Goal: Information Seeking & Learning: Learn about a topic

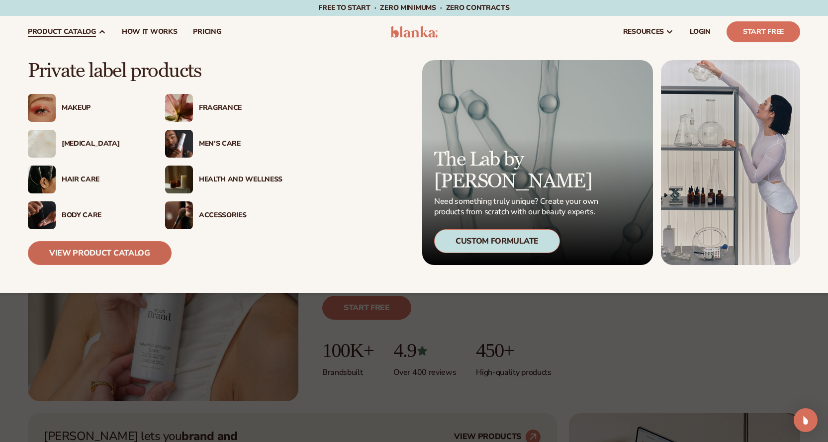
click at [93, 254] on link "View Product Catalog" at bounding box center [100, 253] width 144 height 24
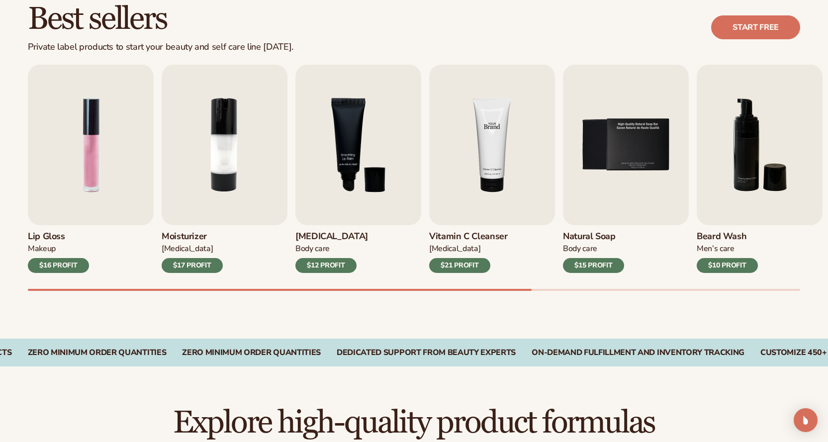
scroll to position [398, 0]
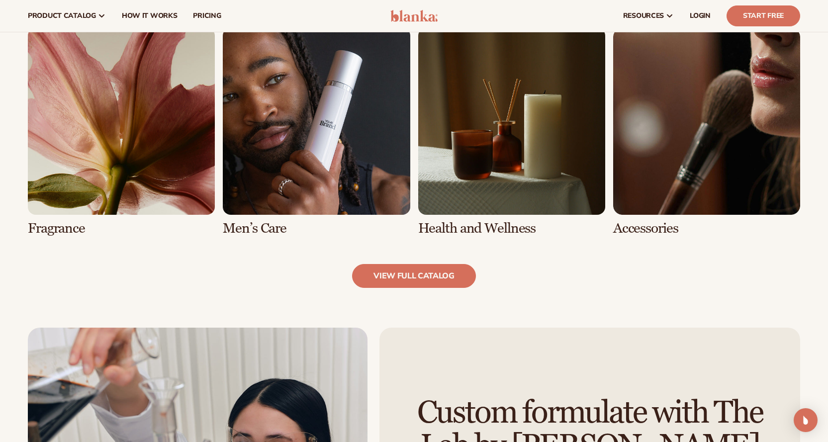
click at [524, 131] on link "7 / 8" at bounding box center [511, 132] width 187 height 208
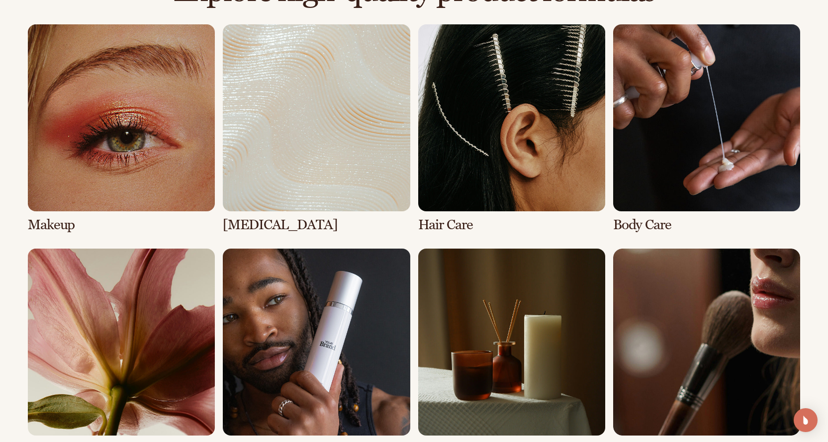
scroll to position [945, 0]
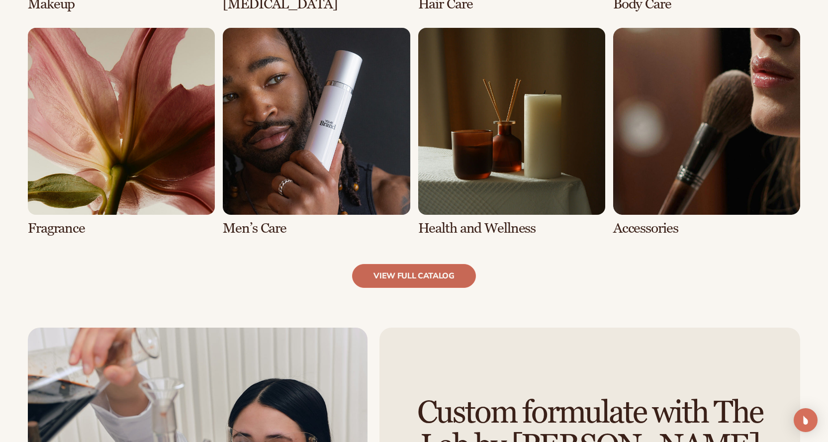
click at [433, 276] on link "view full catalog" at bounding box center [414, 276] width 124 height 24
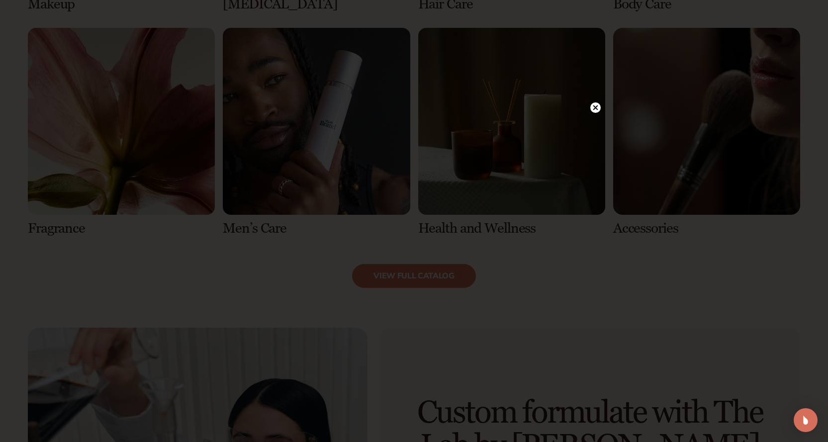
click at [595, 109] on circle at bounding box center [595, 107] width 10 height 10
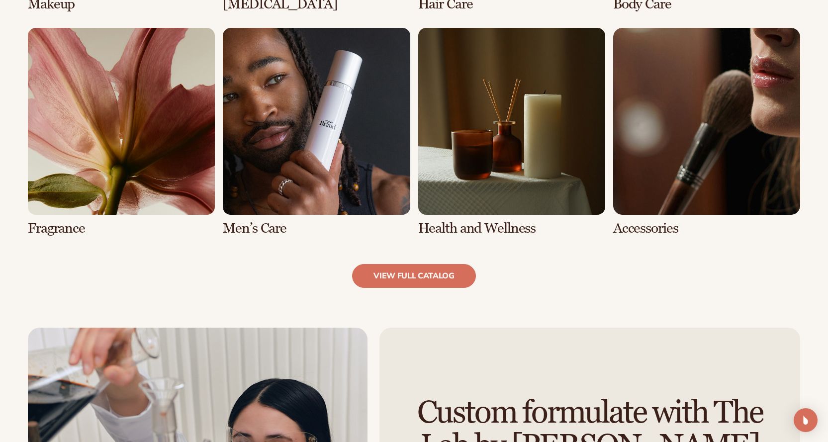
click at [635, 294] on div "Explore high-quality product formulas view full catalog Makeup [MEDICAL_DATA]" at bounding box center [414, 20] width 828 height 613
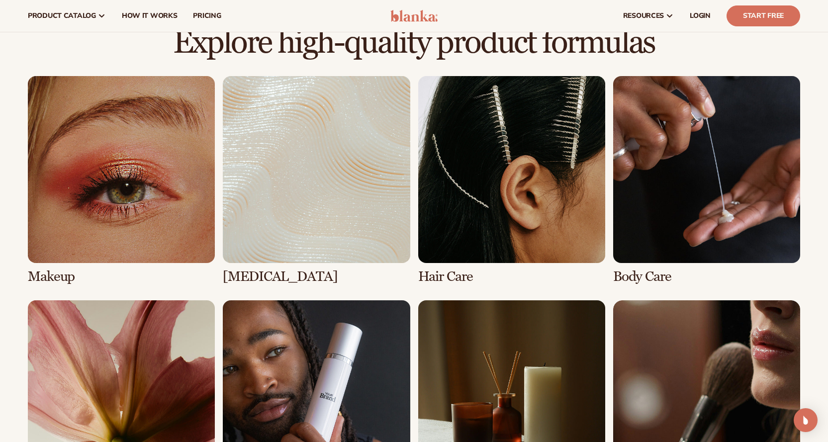
scroll to position [620, 0]
